Goal: Find specific page/section: Find specific page/section

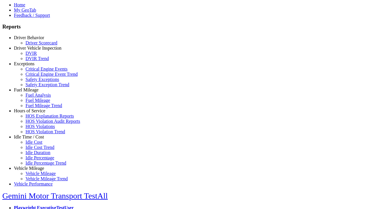
click at [33, 113] on link "Hours of Service" at bounding box center [29, 110] width 31 height 5
click at [38, 118] on link "HOS Explanation Reports" at bounding box center [50, 115] width 48 height 5
